Goal: Check status: Check status

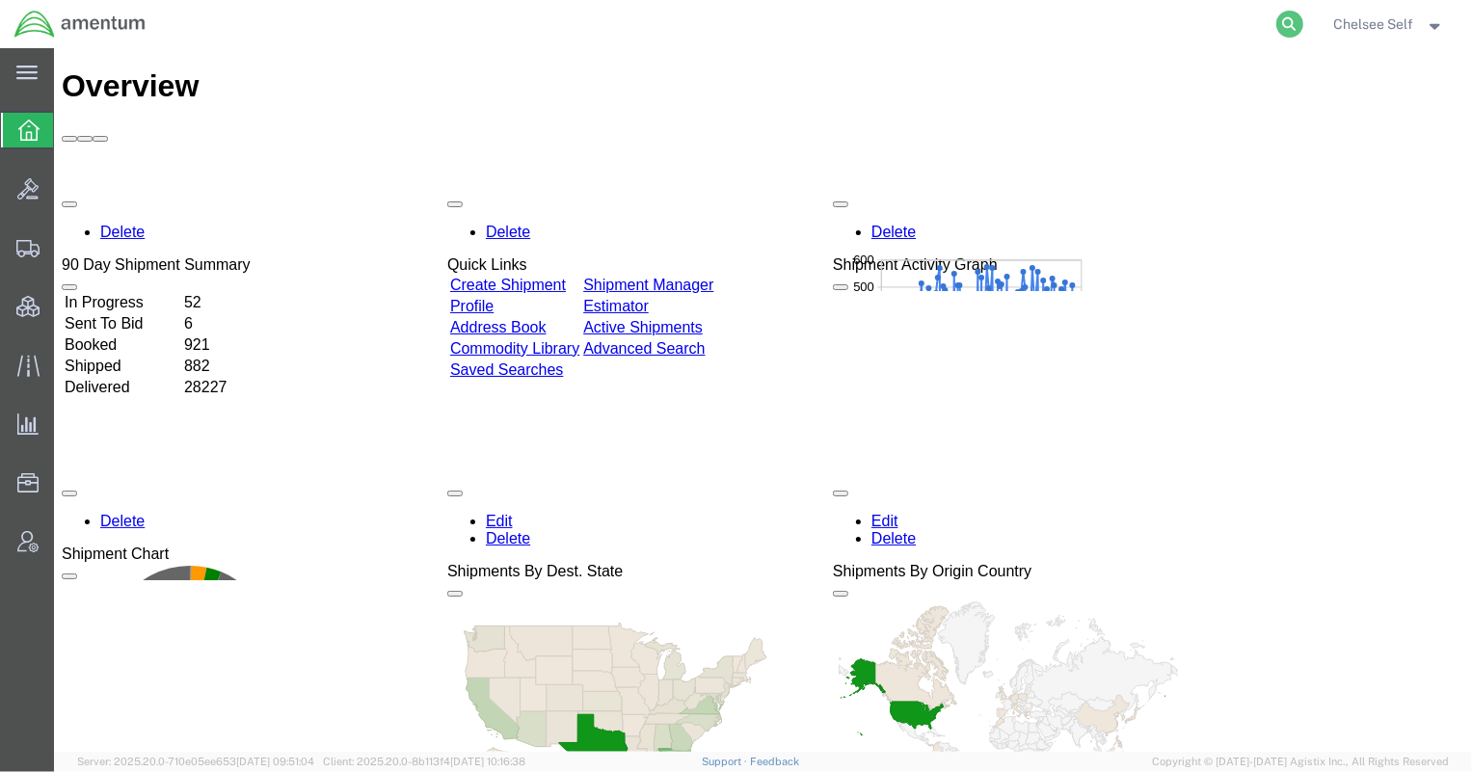
click at [1300, 18] on icon at bounding box center [1289, 24] width 27 height 27
click at [1153, 19] on input "search" at bounding box center [983, 24] width 586 height 46
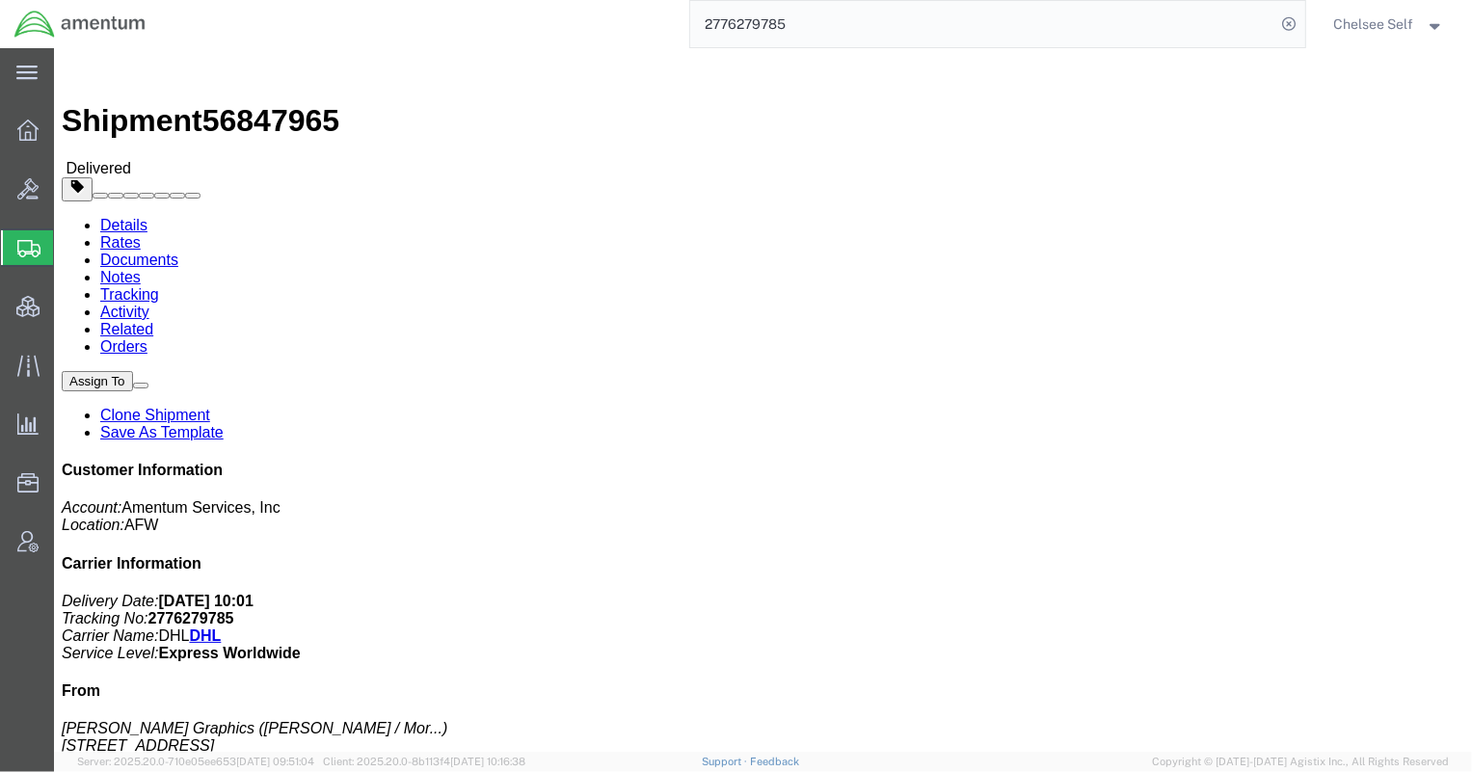
drag, startPoint x: 788, startPoint y: 271, endPoint x: 928, endPoint y: 269, distance: 139.8
click p "Shipment Id Number: 56847965 Sales Order: 268048-1 Project Number: OVHD.600044.…"
copy b "OVHD.600044.00000"
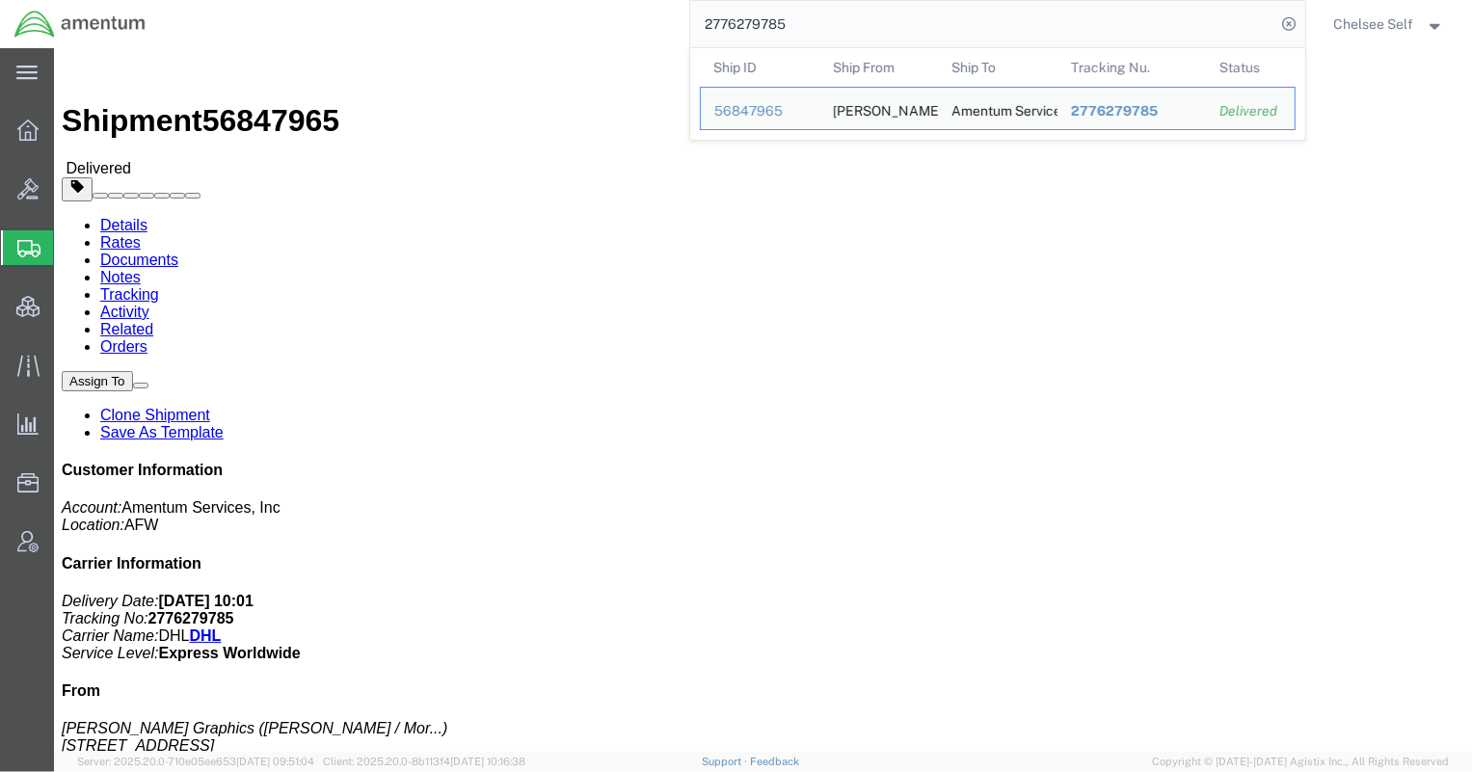
drag, startPoint x: 827, startPoint y: 32, endPoint x: 573, endPoint y: 23, distance: 254.6
click at [573, 23] on div "2776279785 Ship ID Ship From Ship To Tracking Nu. Status Ship ID 56847965 Ship …" at bounding box center [732, 24] width 1145 height 48
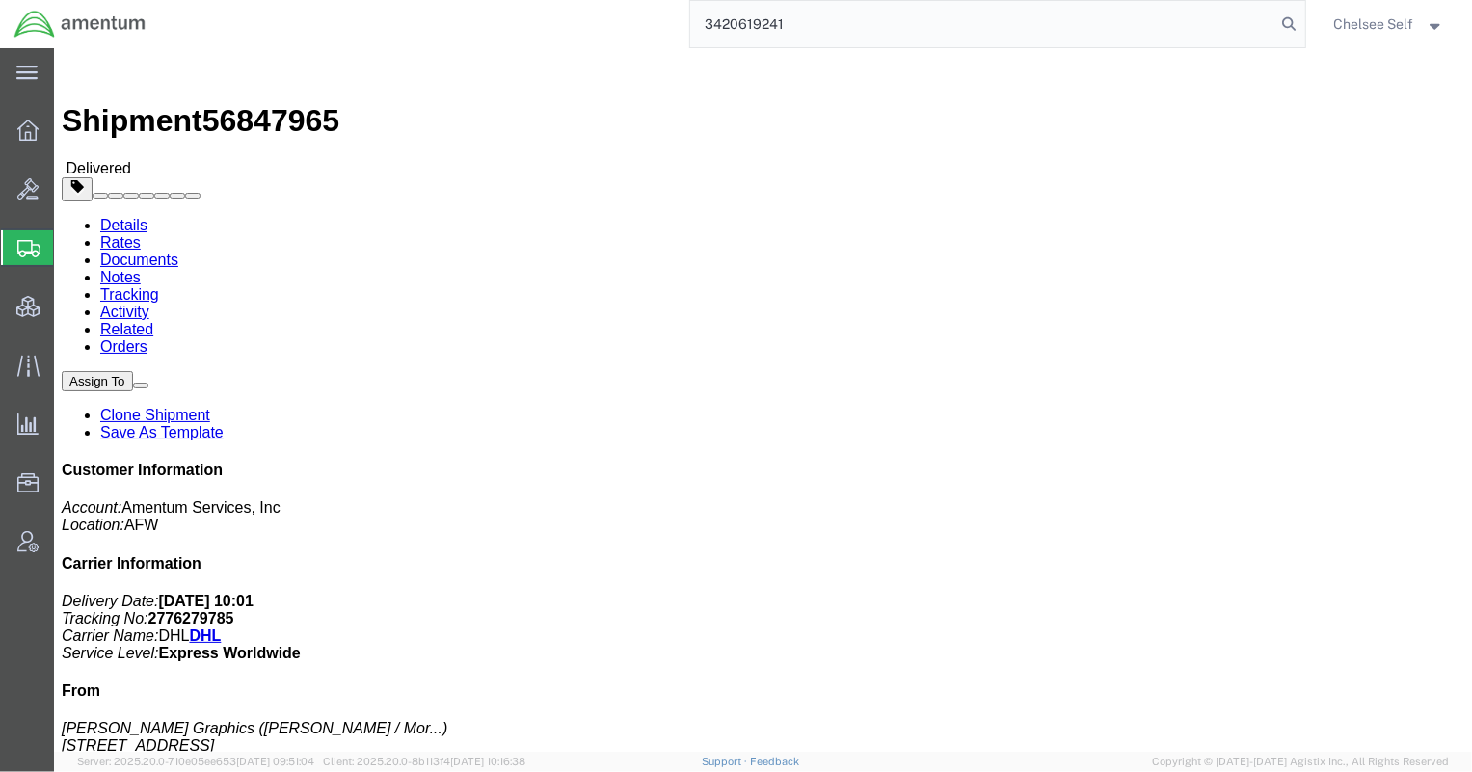
type input "3420619241"
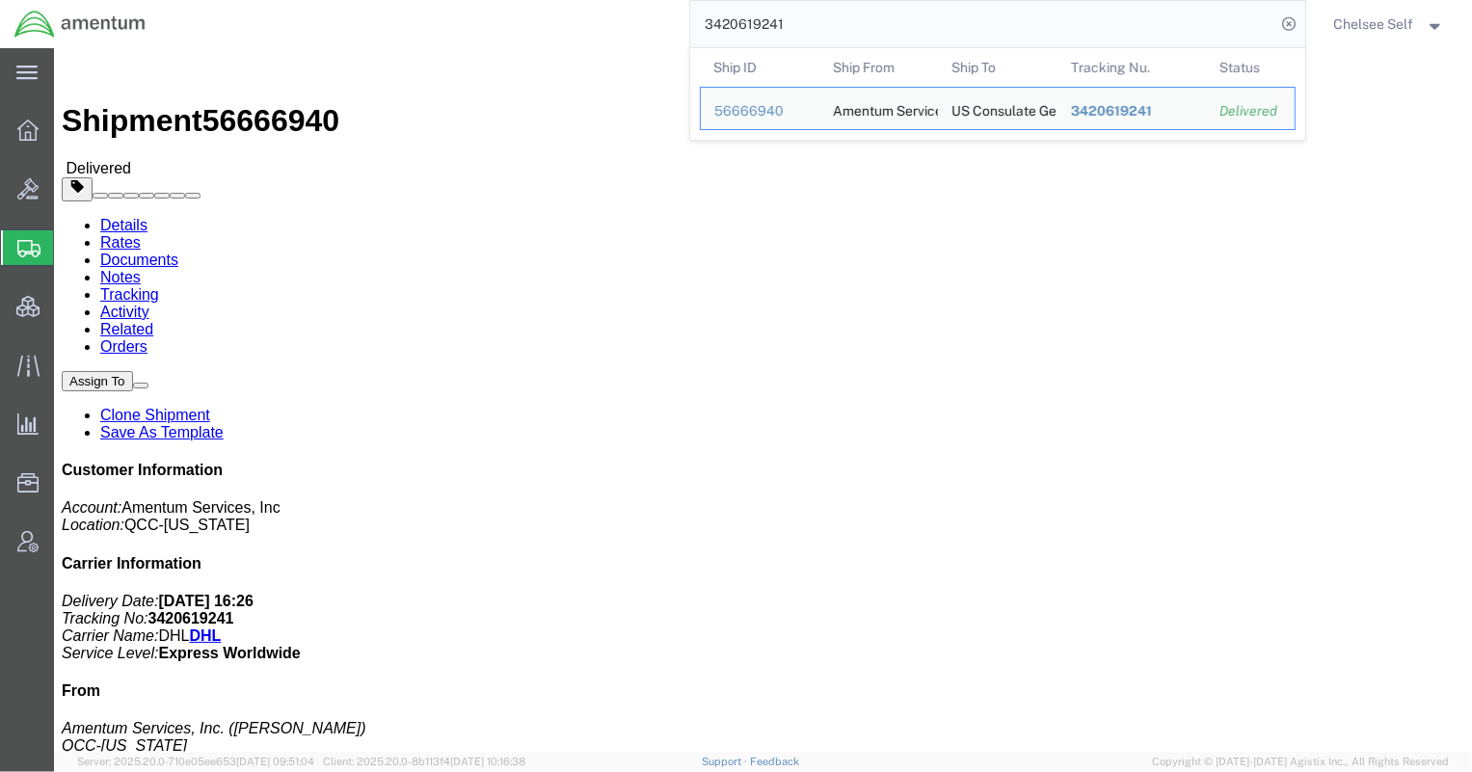
drag, startPoint x: 814, startPoint y: 30, endPoint x: 516, endPoint y: 34, distance: 297.9
click at [516, 34] on div "3420619241 Ship ID Ship From Ship To Tracking Nu. Status Ship ID 56666940 Ship …" at bounding box center [732, 24] width 1145 height 48
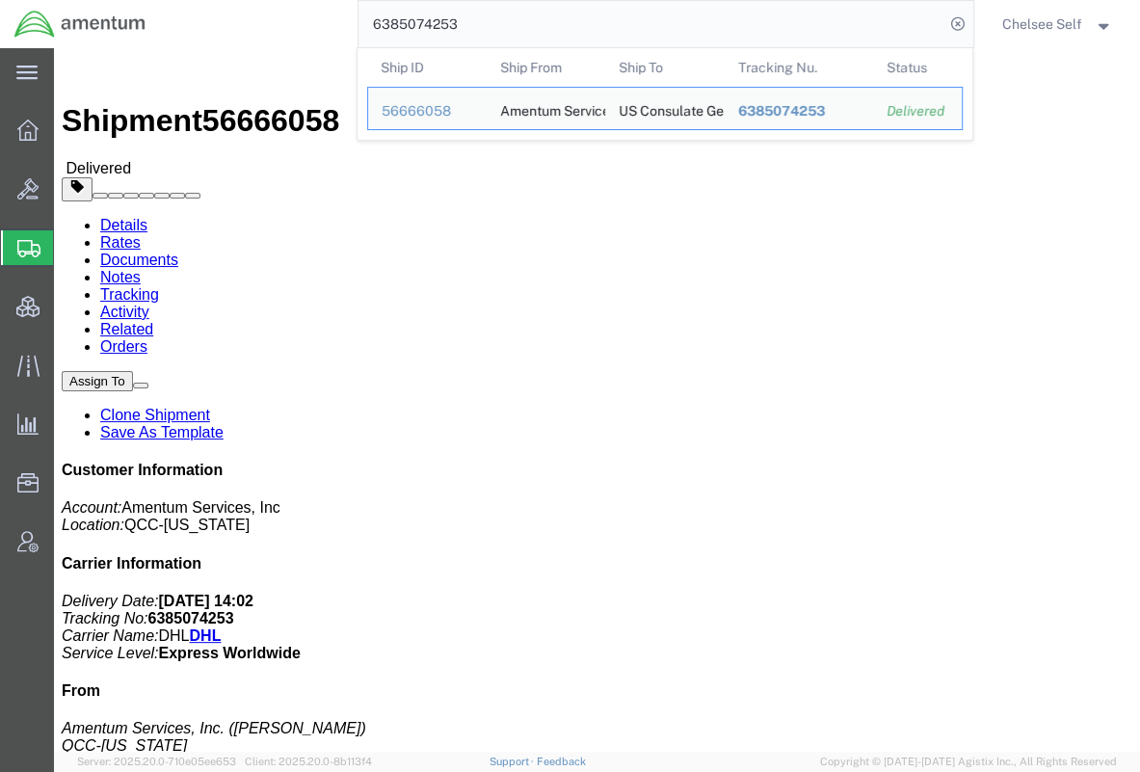
drag, startPoint x: 648, startPoint y: 26, endPoint x: 150, endPoint y: 1, distance: 498.0
click at [150, 1] on nav "6385074253 Ship ID Ship From Ship To Tracking Nu. Status Ship ID 56666058 Ship …" at bounding box center [576, 24] width 1127 height 48
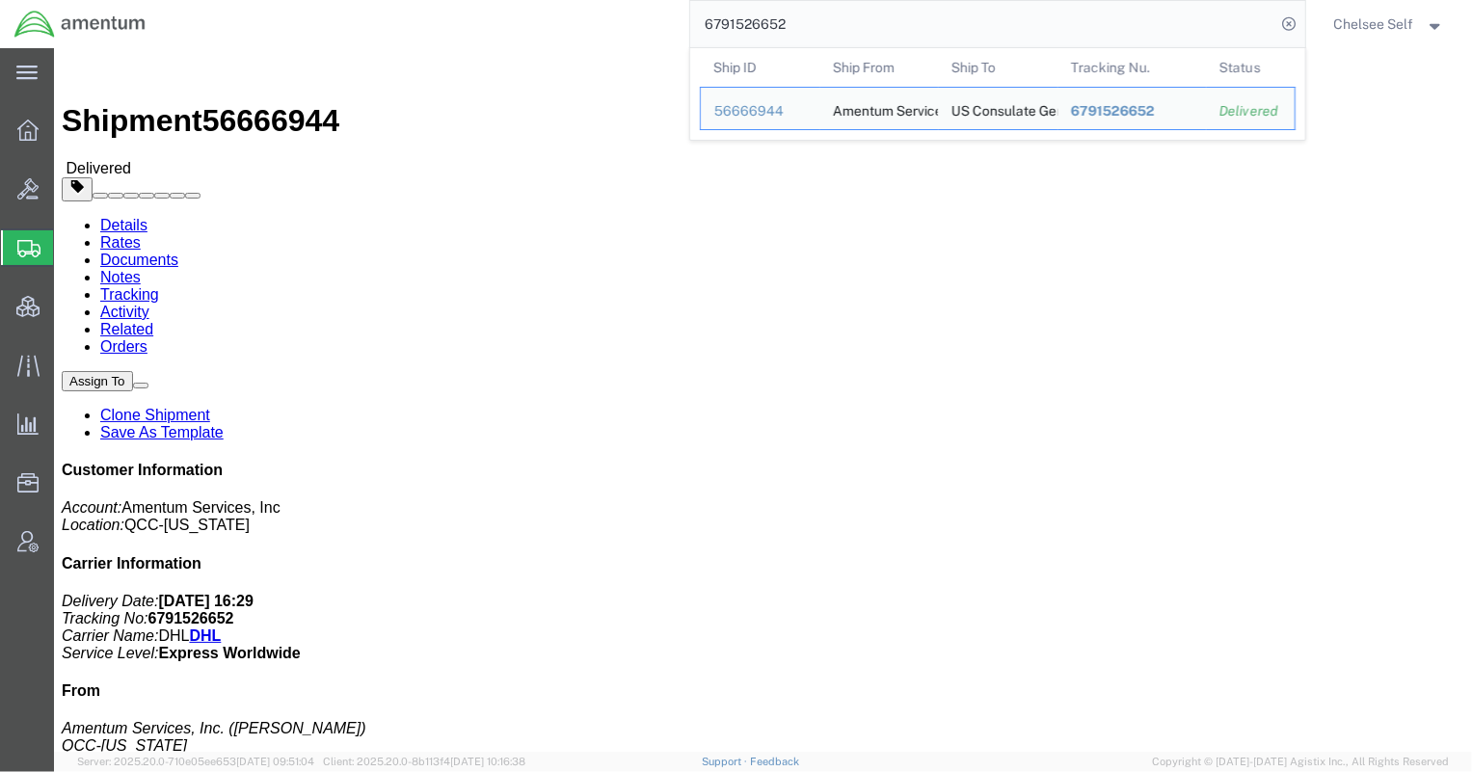
drag, startPoint x: 818, startPoint y: 31, endPoint x: 529, endPoint y: 28, distance: 289.2
click at [534, 28] on div "6791526652 Ship ID Ship From Ship To Tracking Nu. Status Ship ID 56666944 Ship …" at bounding box center [732, 24] width 1145 height 48
drag, startPoint x: 785, startPoint y: 26, endPoint x: 617, endPoint y: 3, distance: 169.3
click at [617, 3] on div "3420619241 Ship ID Ship From Ship To Tracking Nu. Status Ship ID 56666940 Ship …" at bounding box center [732, 24] width 1145 height 48
paste input "1326688510"
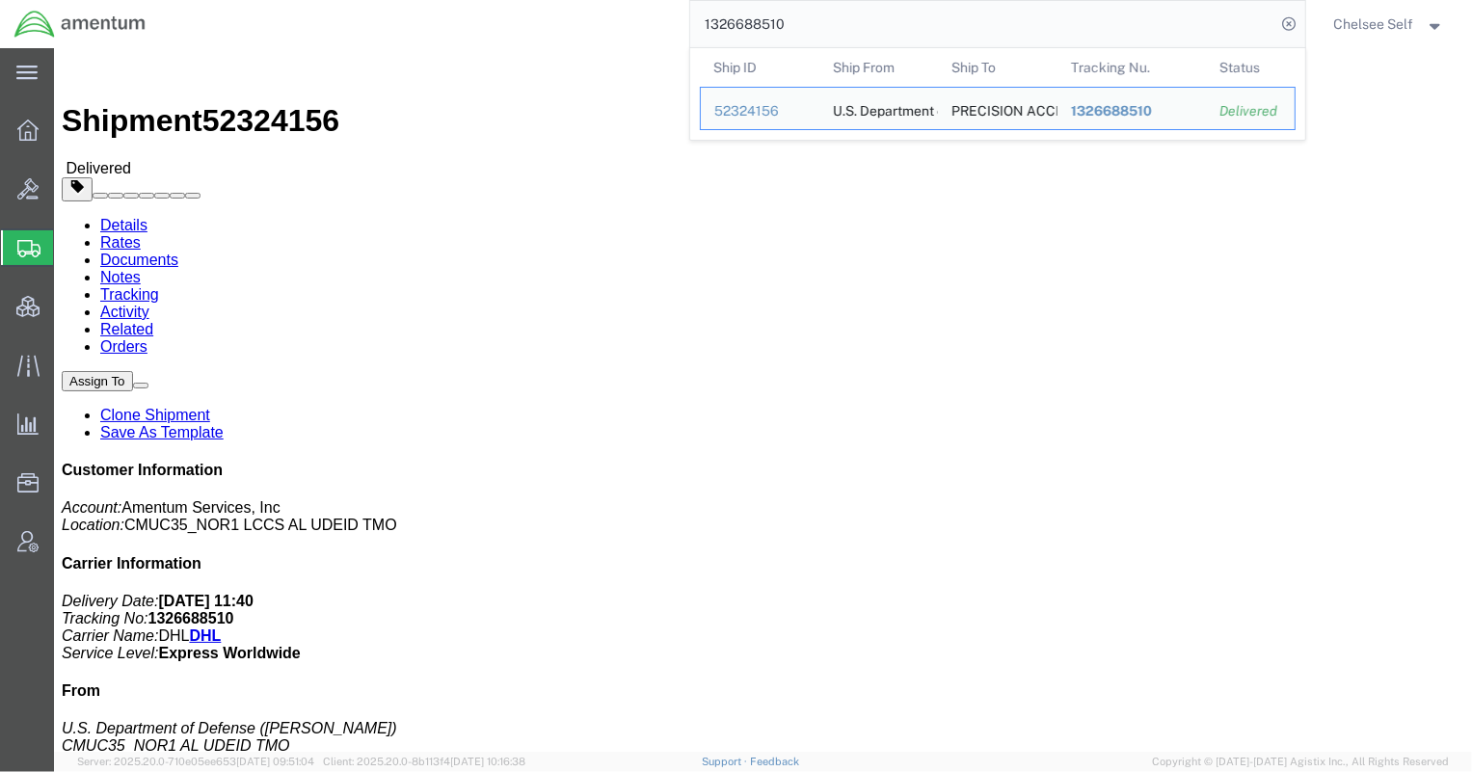
drag, startPoint x: 830, startPoint y: 21, endPoint x: 554, endPoint y: 19, distance: 275.7
click at [561, 19] on div "1326688510 Ship ID Ship From Ship To Tracking Nu. Status Ship ID 52324156 Ship …" at bounding box center [732, 24] width 1145 height 48
paste input "66768962374"
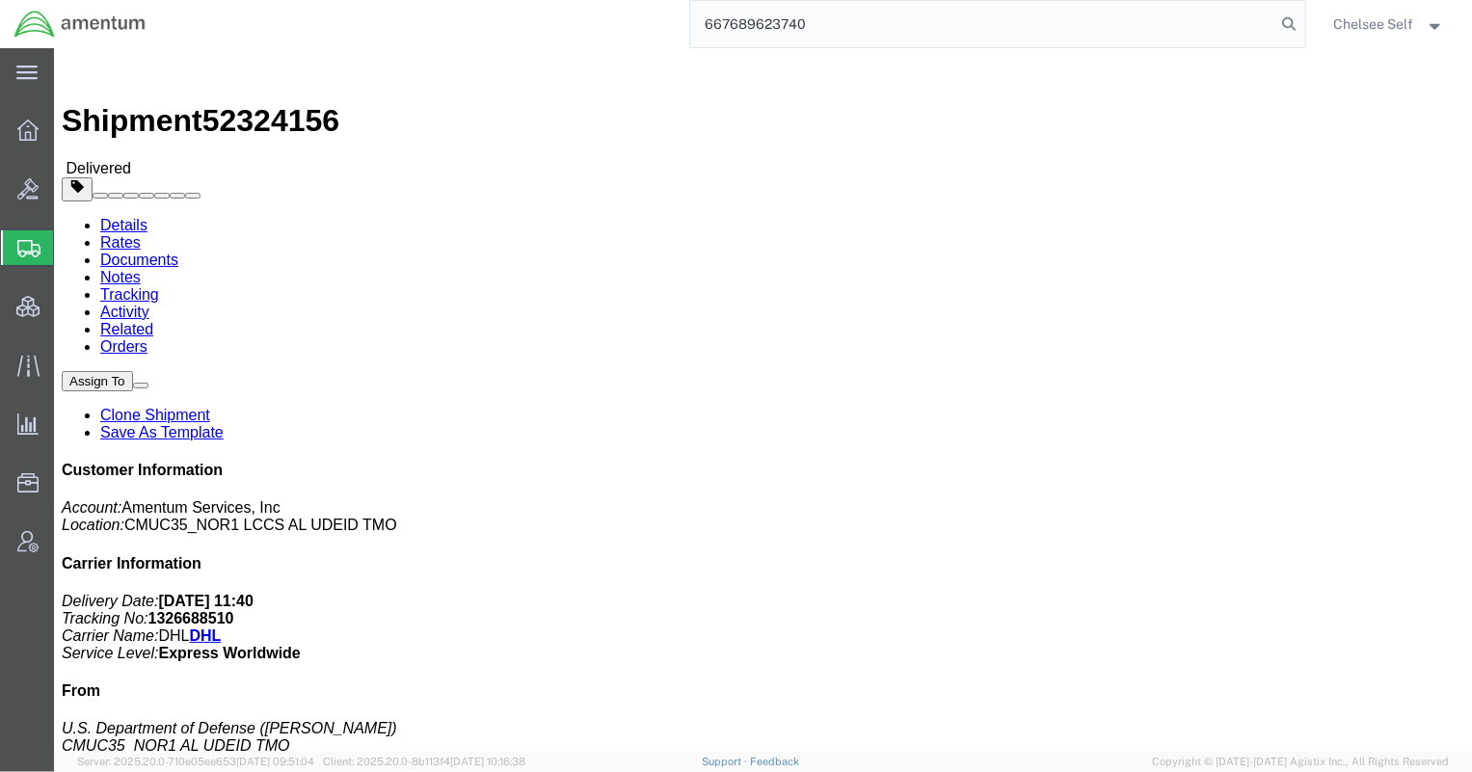
type input "667689623740"
